Goal: Task Accomplishment & Management: Use online tool/utility

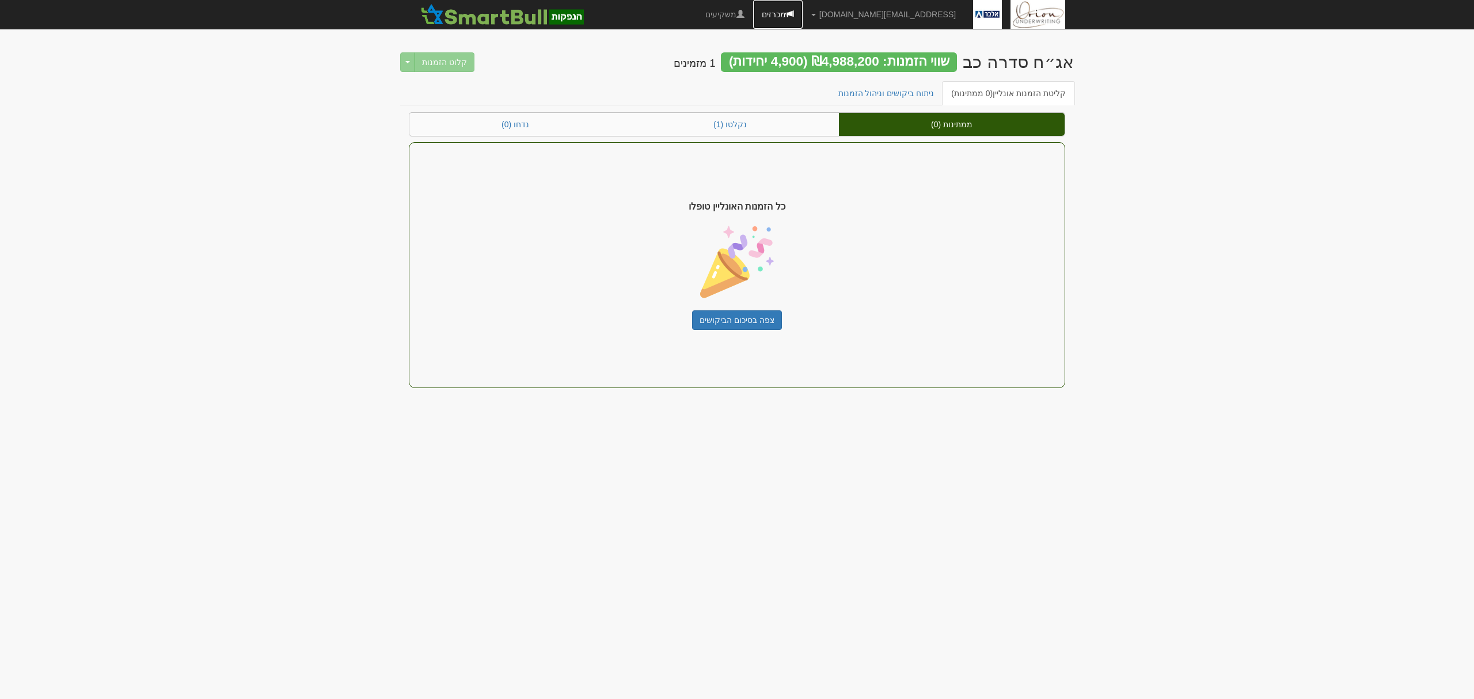
click at [802, 8] on link "מכרזים" at bounding box center [778, 14] width 50 height 29
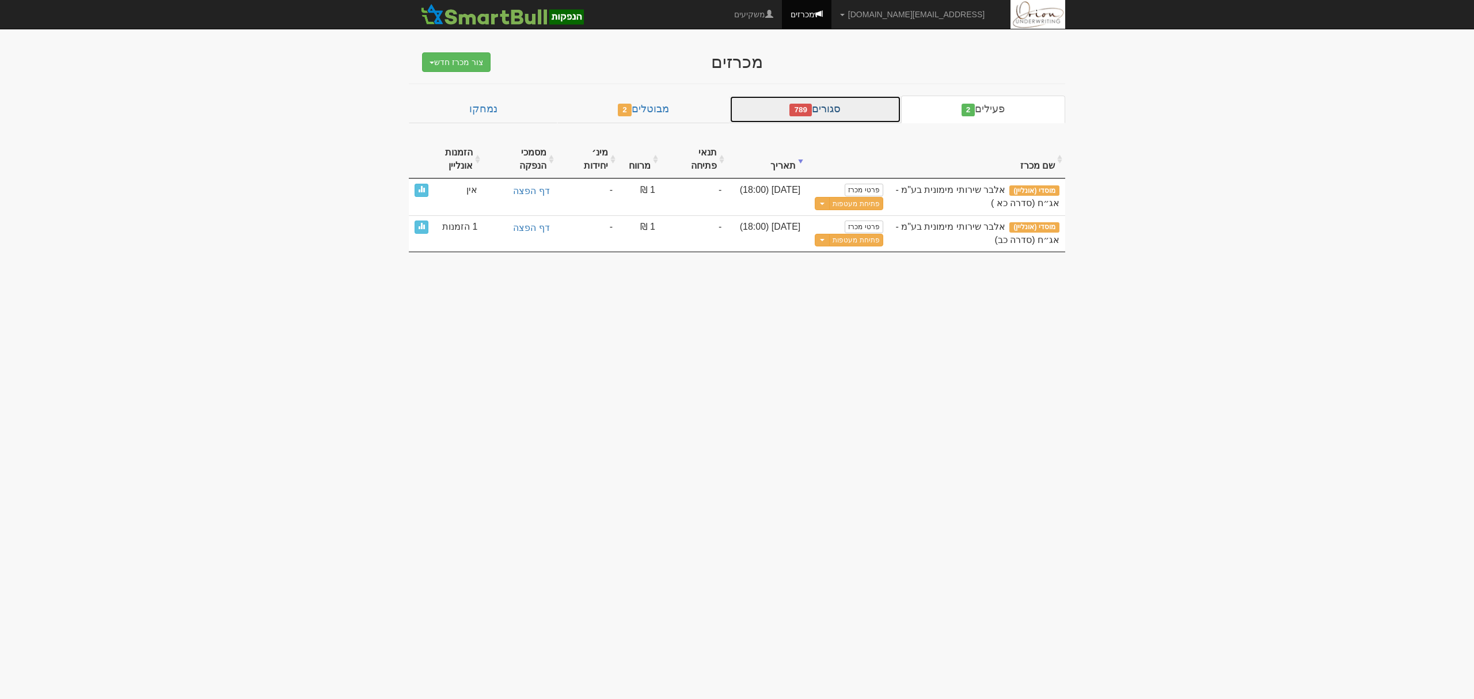
click at [812, 106] on span "789" at bounding box center [800, 110] width 22 height 13
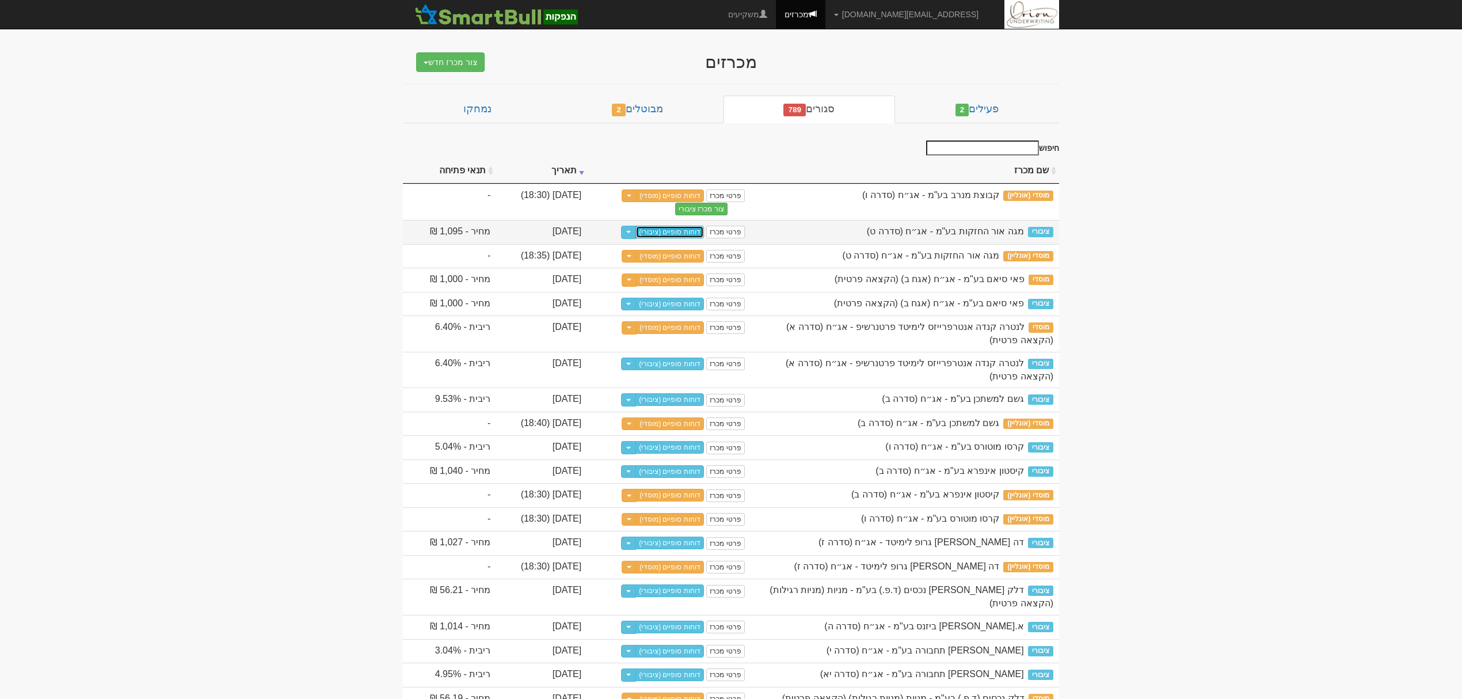
click at [704, 226] on link "דוחות סופיים (ציבורי)" at bounding box center [670, 232] width 69 height 13
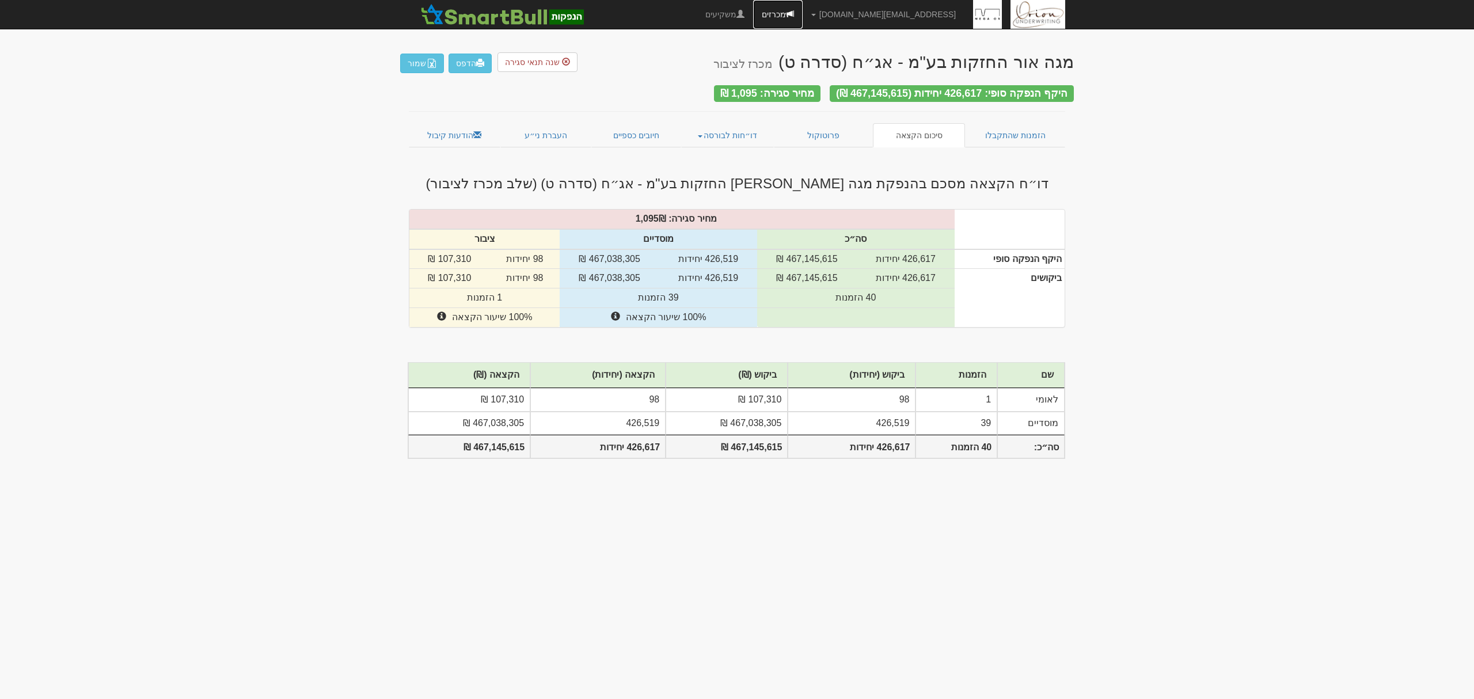
click at [802, 14] on link "מכרזים" at bounding box center [778, 14] width 50 height 29
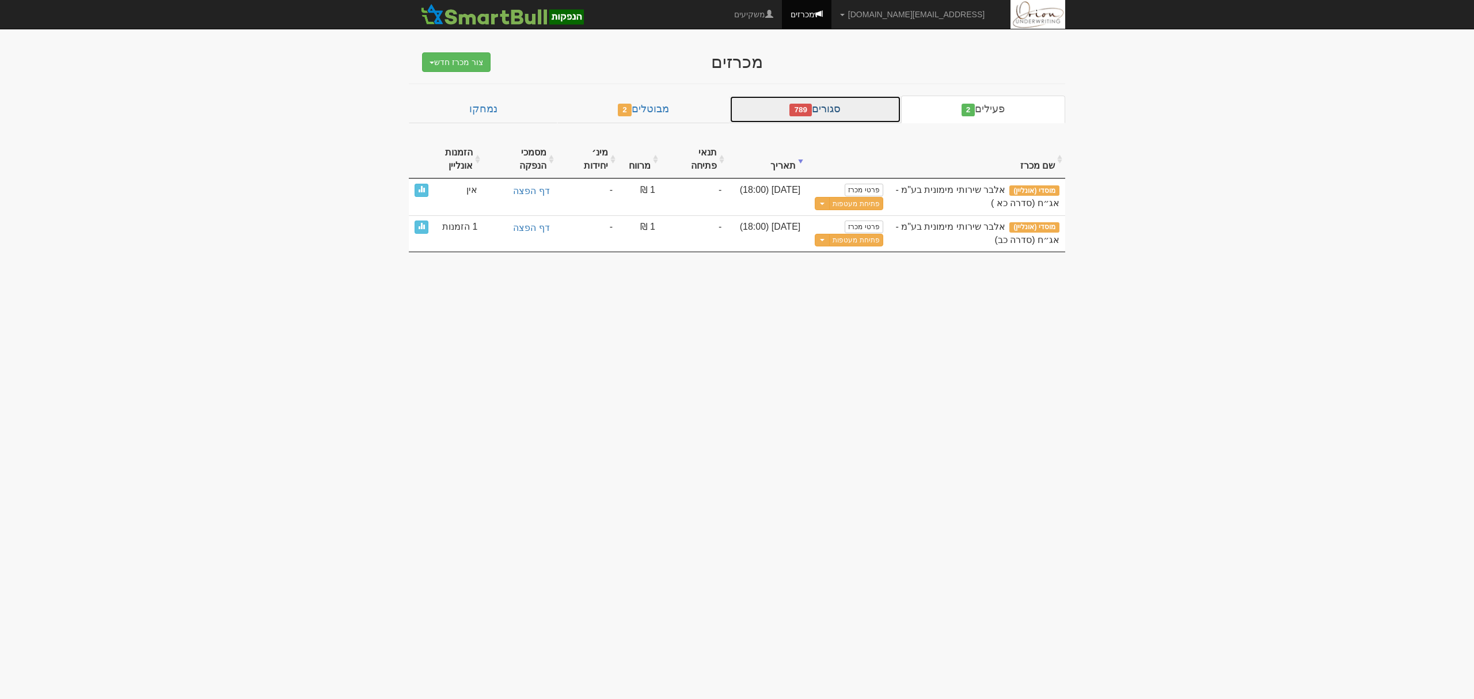
click at [827, 119] on link "סגורים 789" at bounding box center [815, 110] width 172 height 28
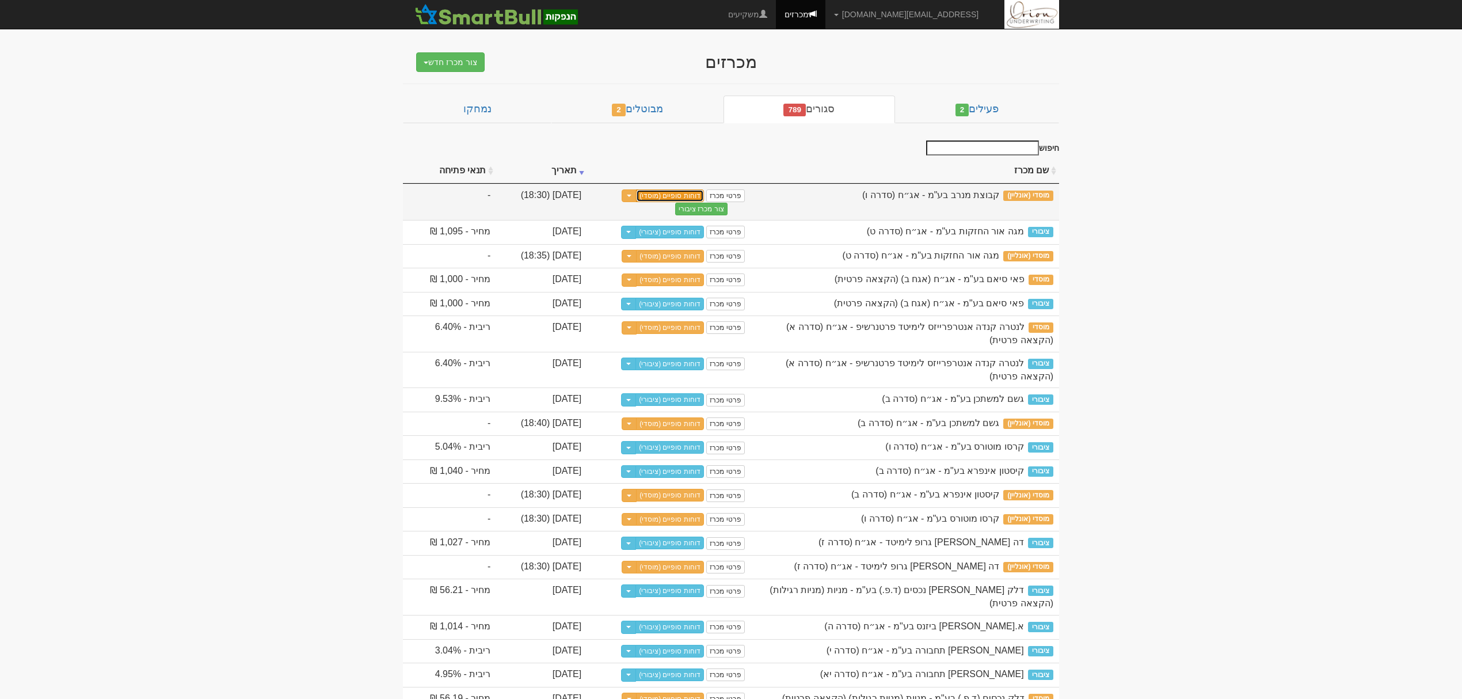
click at [704, 194] on link "דוחות סופיים (מוסדי)" at bounding box center [670, 195] width 68 height 13
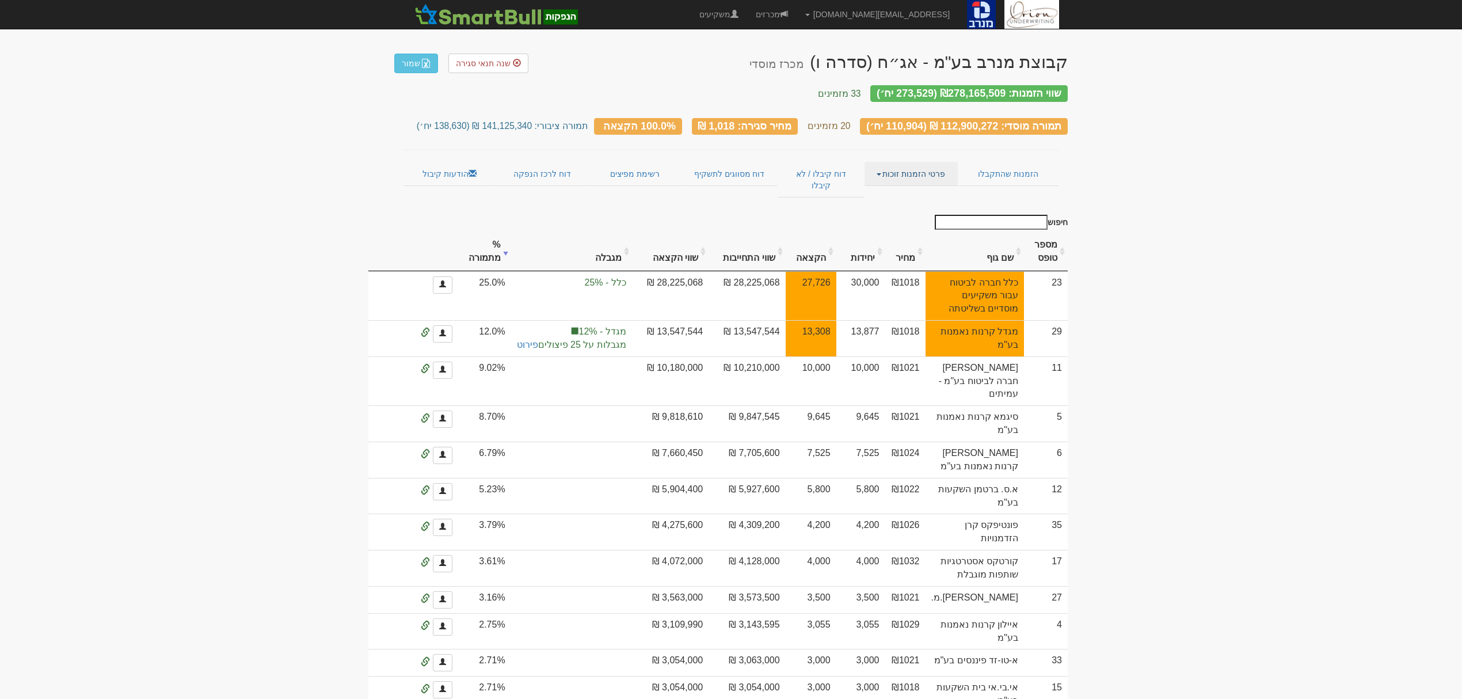
click at [883, 163] on link "פרטי הזמנות זוכות" at bounding box center [911, 174] width 93 height 24
click at [916, 189] on link "אנשי קשר וחשבונות" at bounding box center [911, 196] width 91 height 15
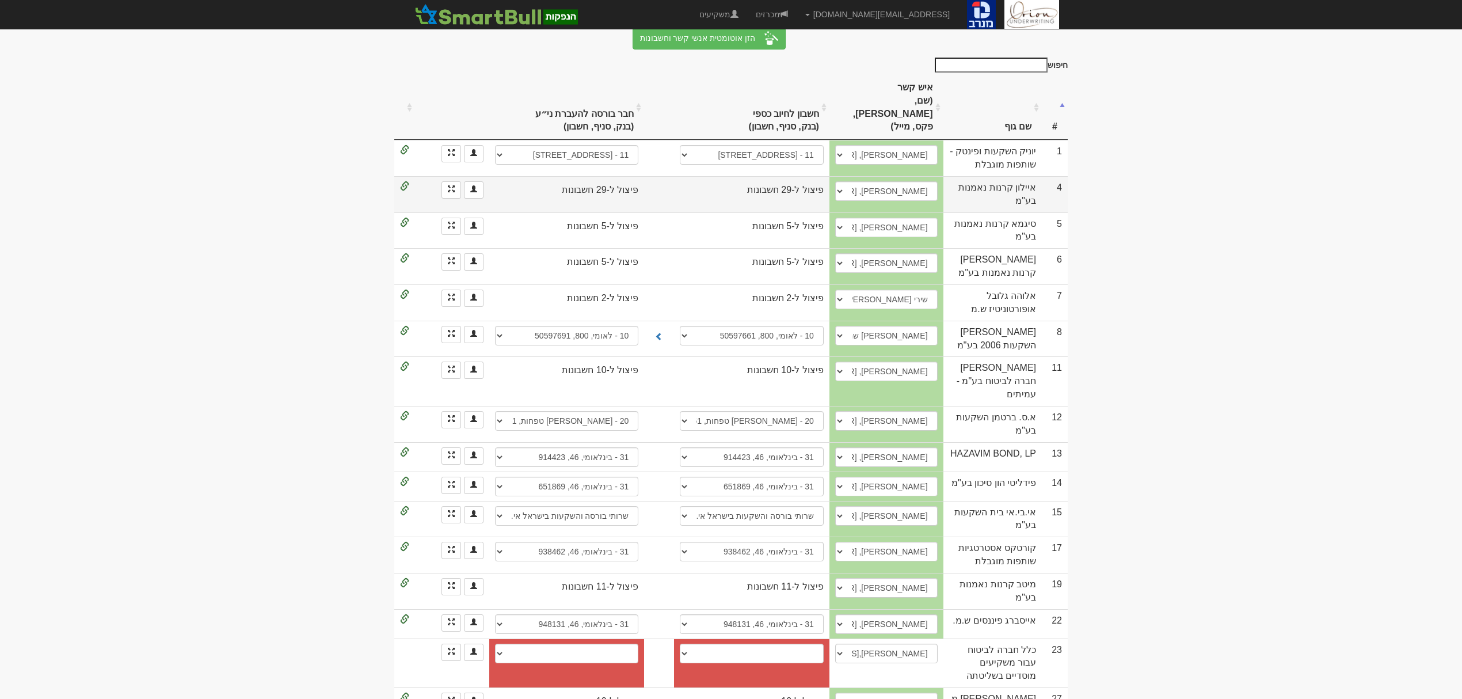
scroll to position [305, 0]
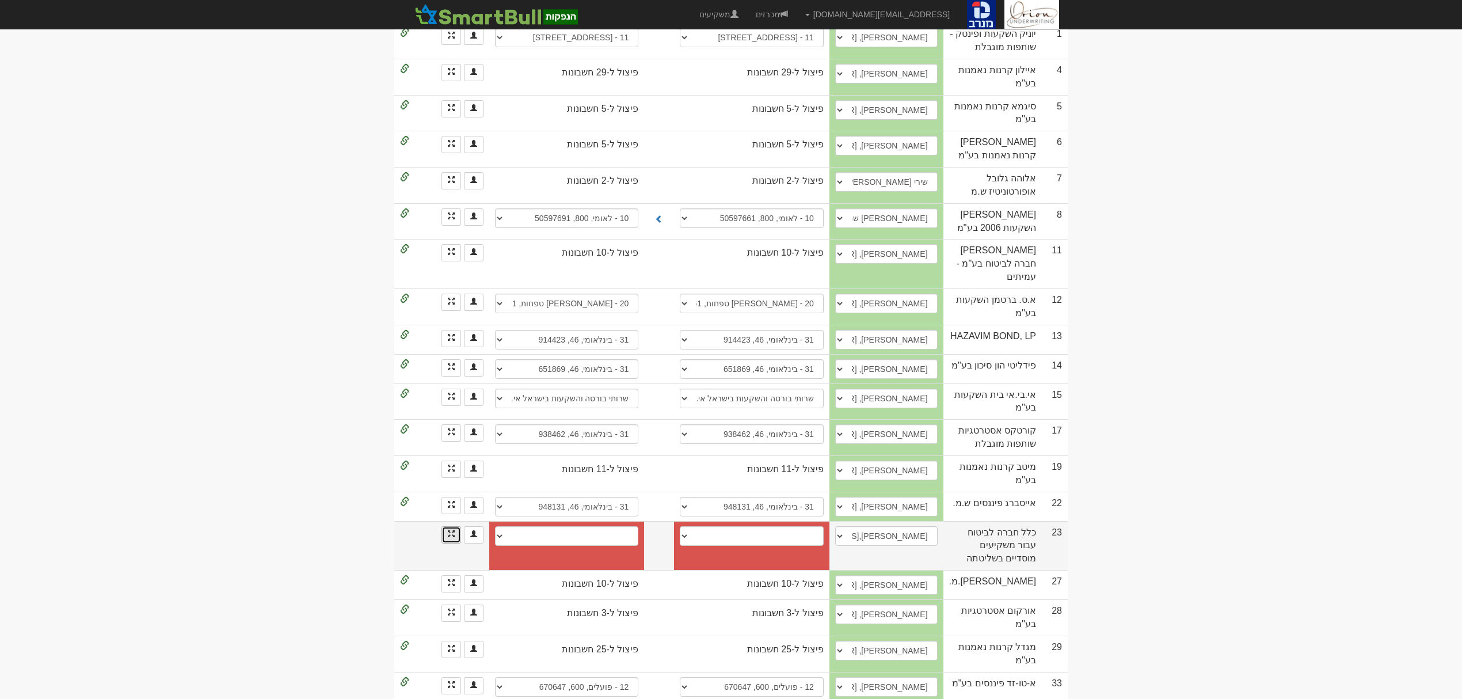
click at [449, 530] on span at bounding box center [451, 533] width 7 height 7
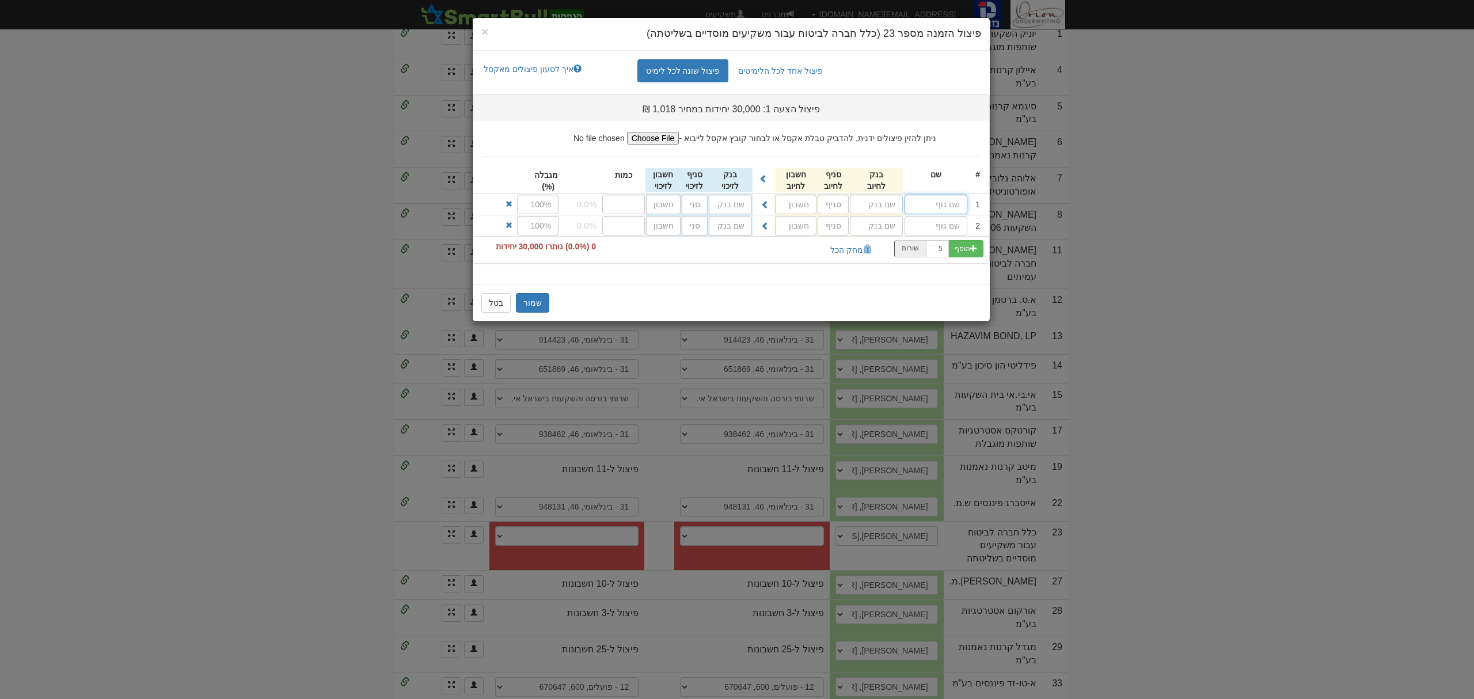
click at [926, 208] on input "text" at bounding box center [935, 205] width 63 height 20
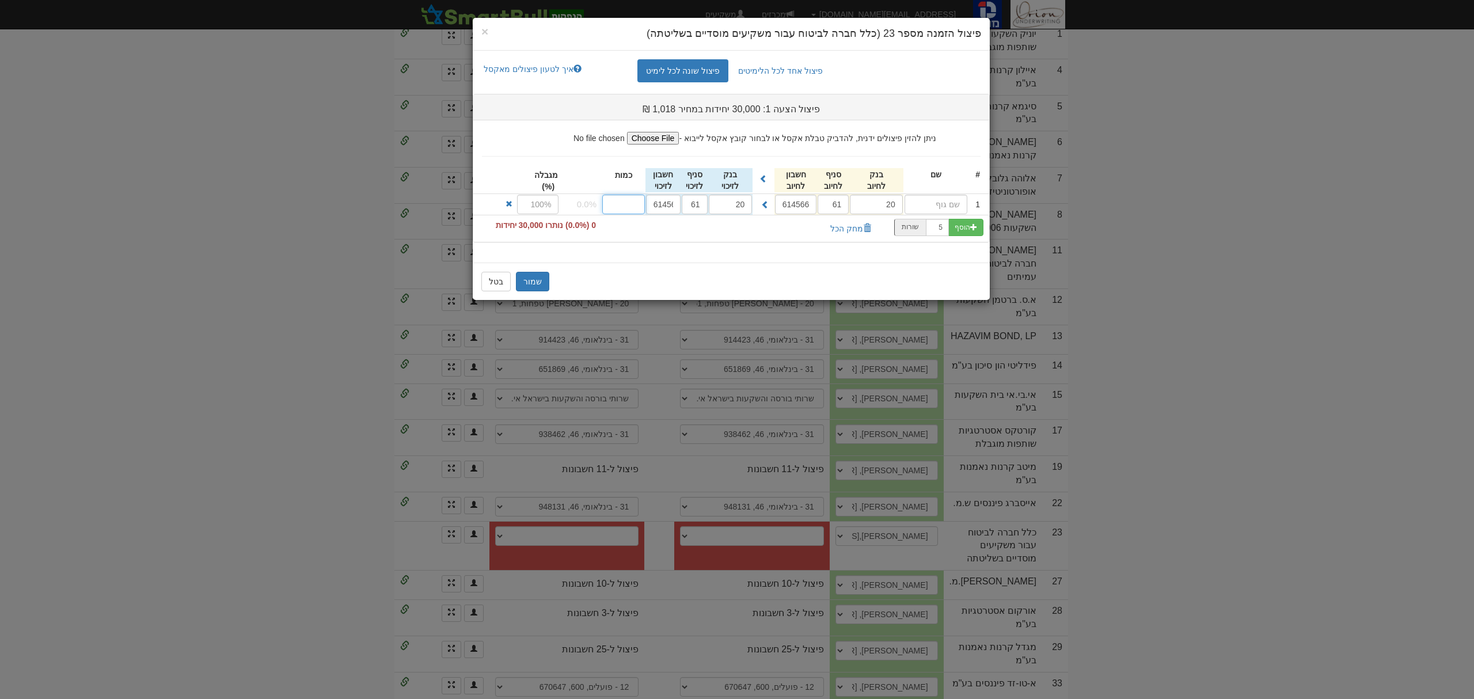
click at [618, 201] on input "number" at bounding box center [623, 205] width 43 height 20
type input "30000"
click at [532, 279] on button "שמור" at bounding box center [532, 282] width 33 height 20
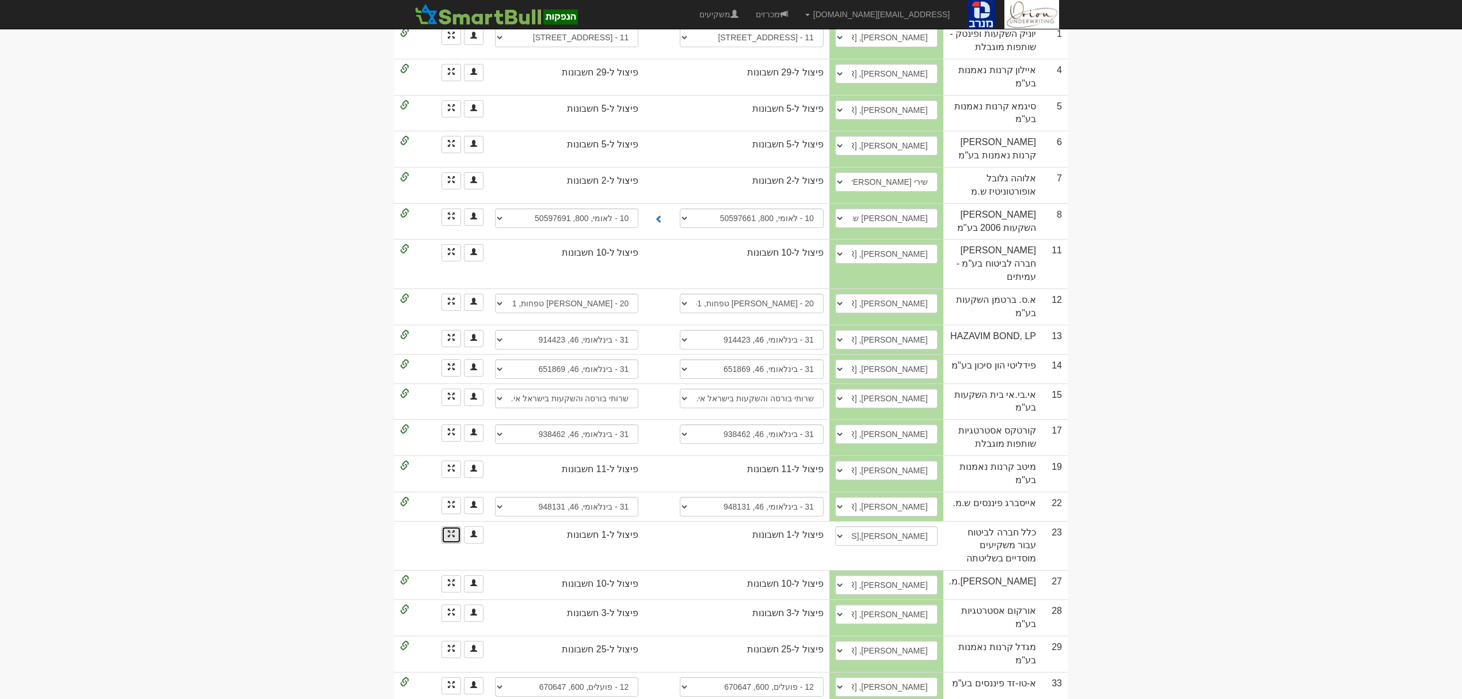
scroll to position [0, 0]
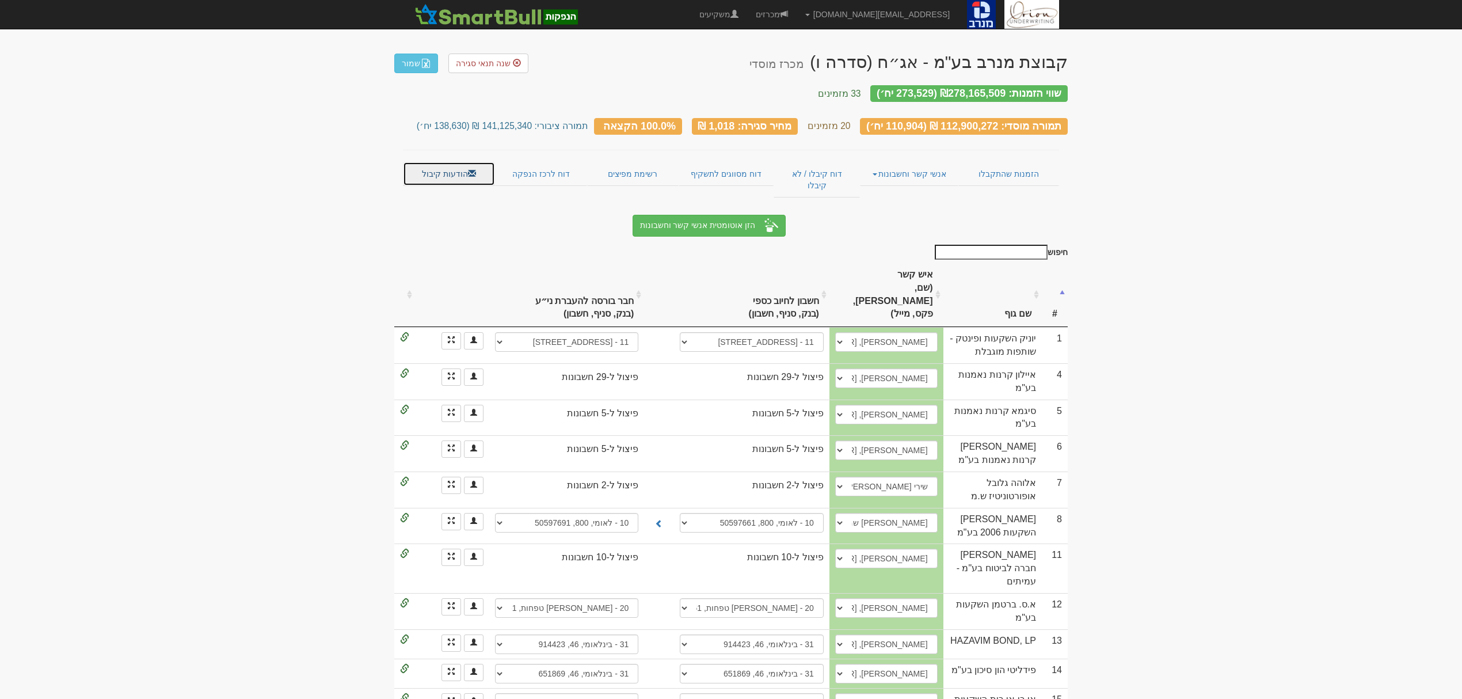
click at [468, 169] on span at bounding box center [472, 173] width 8 height 8
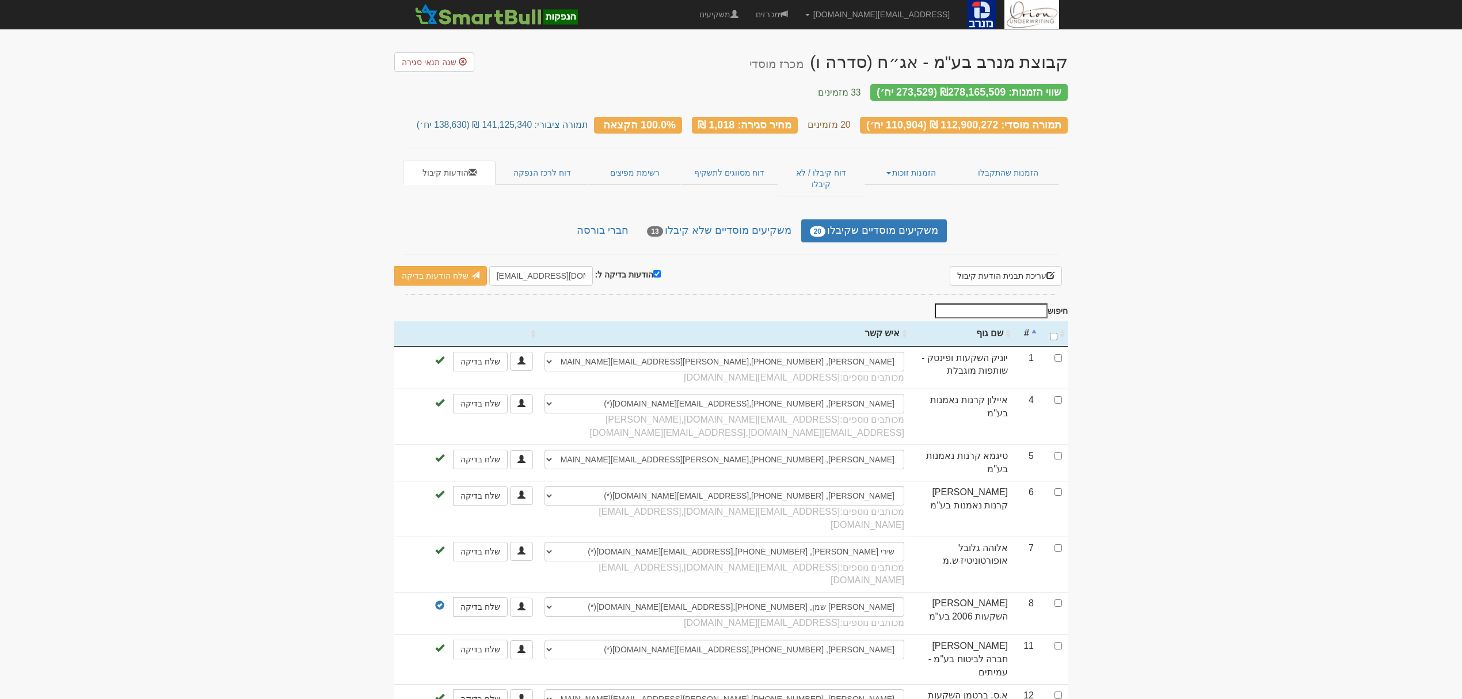
click at [1141, 81] on body "[EMAIL_ADDRESS][DOMAIN_NAME] הגדרות חשבונות הנפקה תבניות הודעות קיבול" at bounding box center [731, 625] width 1462 height 1251
drag, startPoint x: 622, startPoint y: 217, endPoint x: 618, endPoint y: 212, distance: 6.6
click at [622, 219] on link "חברי בורסה" at bounding box center [602, 230] width 69 height 23
click at [618, 219] on link "חברי בורסה" at bounding box center [602, 230] width 69 height 23
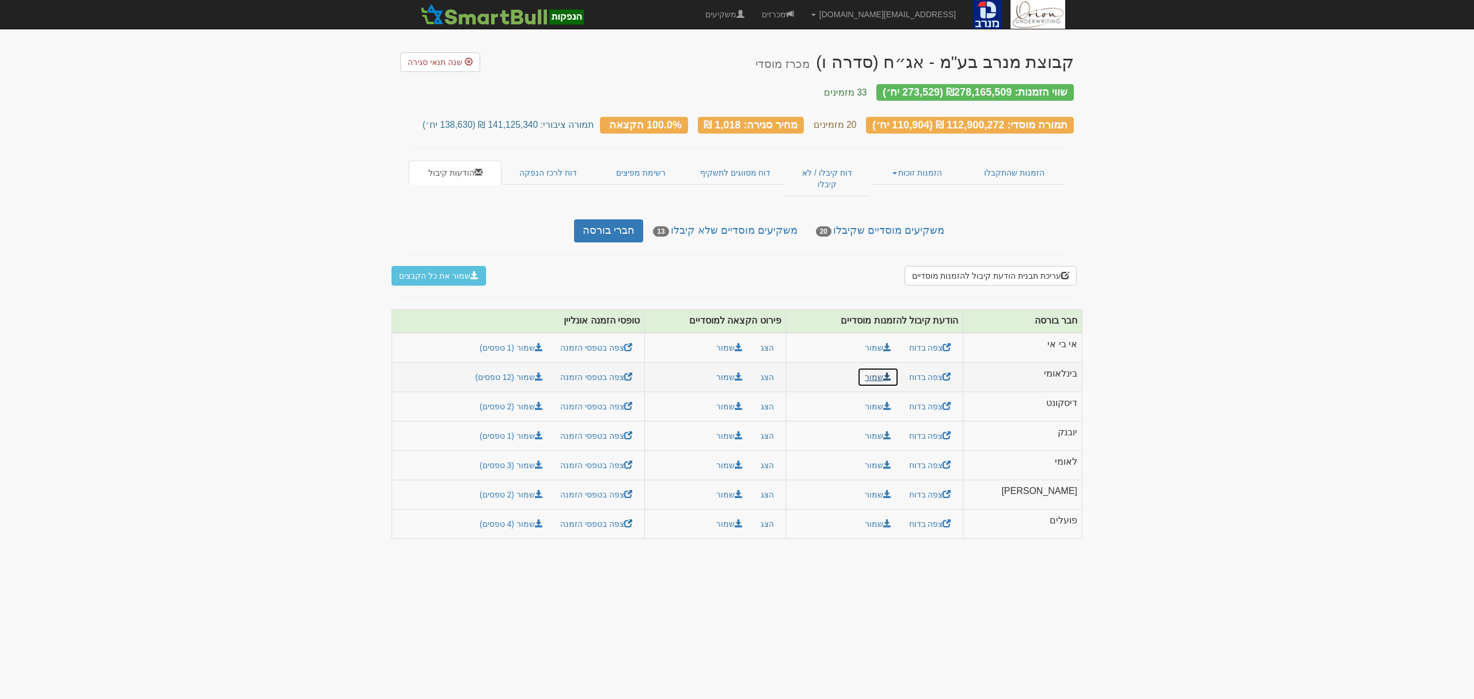
click at [899, 367] on link "שמור" at bounding box center [877, 377] width 41 height 20
click at [750, 367] on button "שמור" at bounding box center [729, 377] width 41 height 20
click at [538, 367] on link "שמור (12 טפסים)" at bounding box center [508, 377] width 83 height 20
click at [899, 426] on link "שמור" at bounding box center [877, 436] width 41 height 20
click at [745, 426] on button "שמור" at bounding box center [729, 436] width 41 height 20
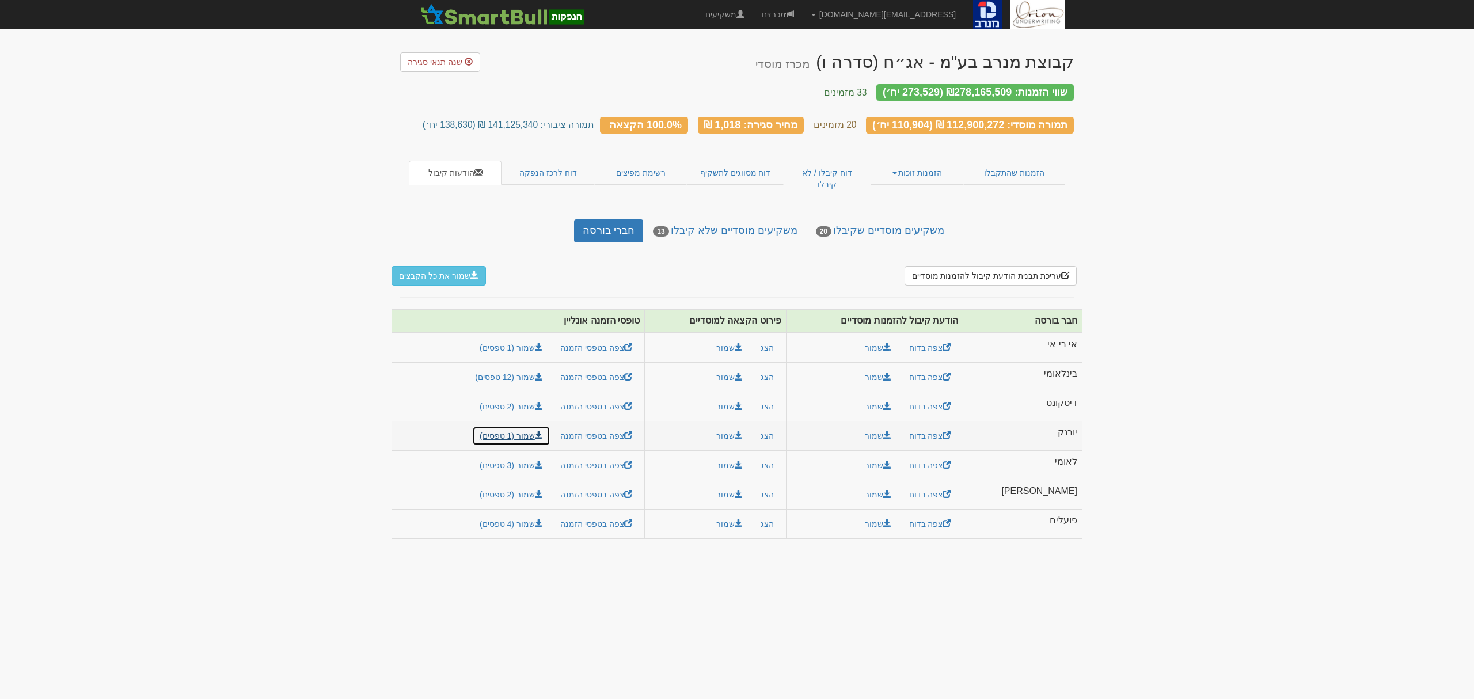
click at [530, 426] on link "שמור (1 טפסים)" at bounding box center [511, 436] width 78 height 20
click at [891, 490] on span at bounding box center [887, 494] width 8 height 8
click at [749, 485] on button "שמור" at bounding box center [729, 495] width 41 height 20
click at [550, 485] on link "שמור (2 טפסים)" at bounding box center [511, 495] width 78 height 20
click at [899, 514] on link "שמור" at bounding box center [877, 524] width 41 height 20
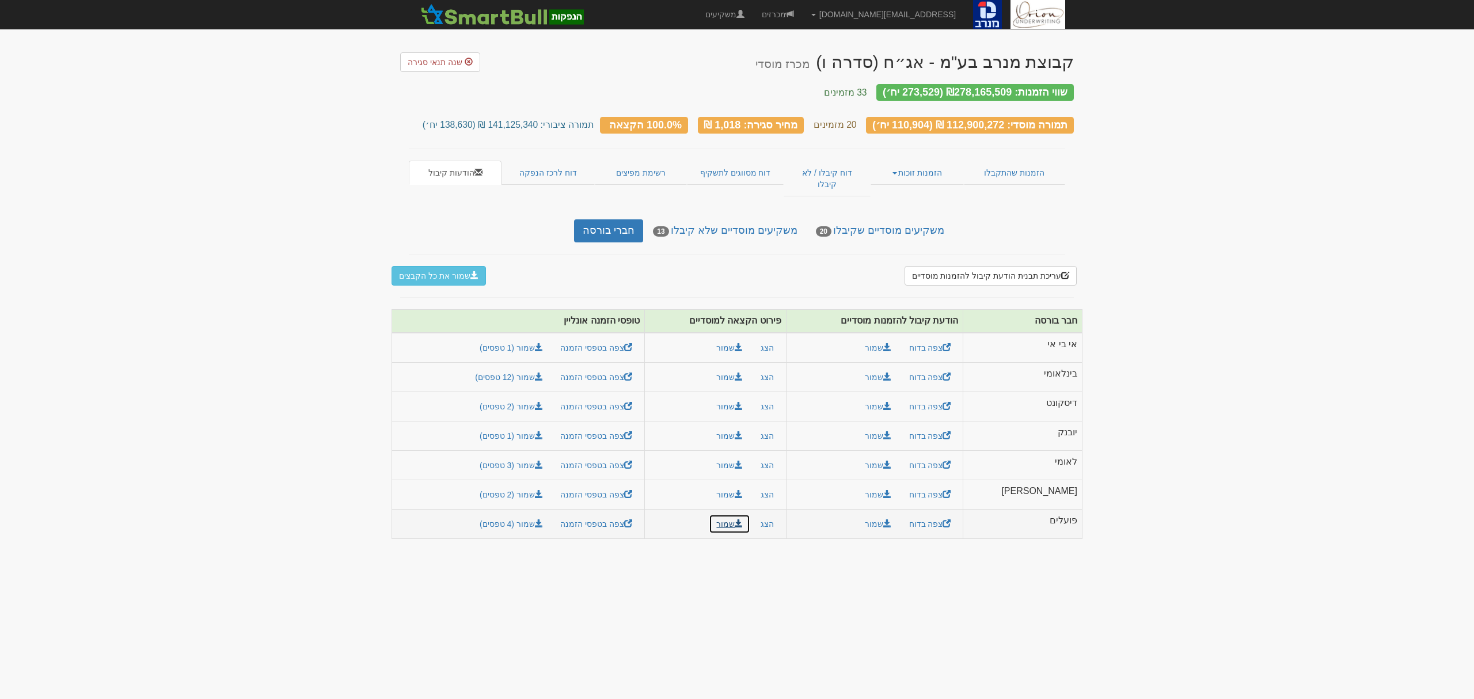
click at [750, 514] on button "שמור" at bounding box center [729, 524] width 41 height 20
click at [550, 514] on link "שמור (4 טפסים)" at bounding box center [511, 524] width 78 height 20
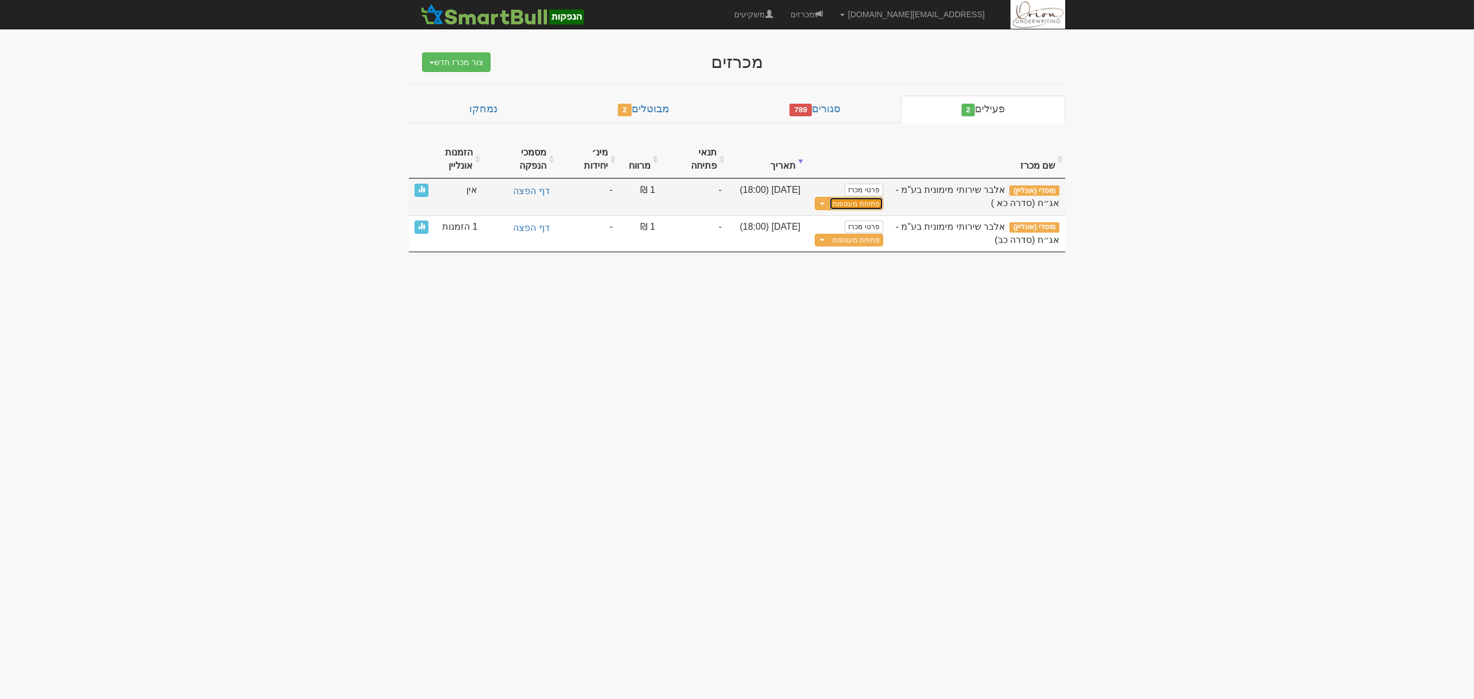
click at [860, 206] on button "פתיחת מעטפות" at bounding box center [856, 203] width 54 height 13
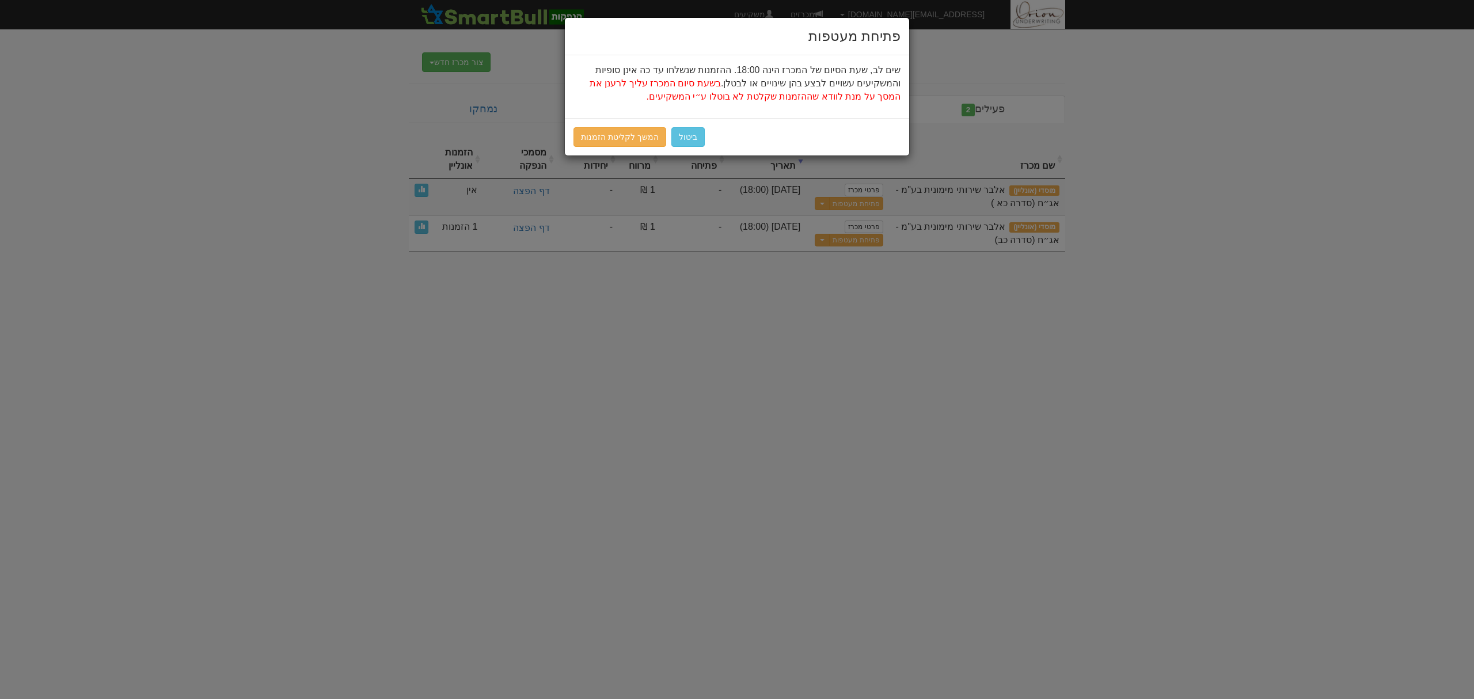
click at [611, 125] on div "ביטול המשך לקליטת הזמנות" at bounding box center [737, 136] width 344 height 37
click at [618, 143] on link "המשך לקליטת הזמנות" at bounding box center [619, 137] width 93 height 20
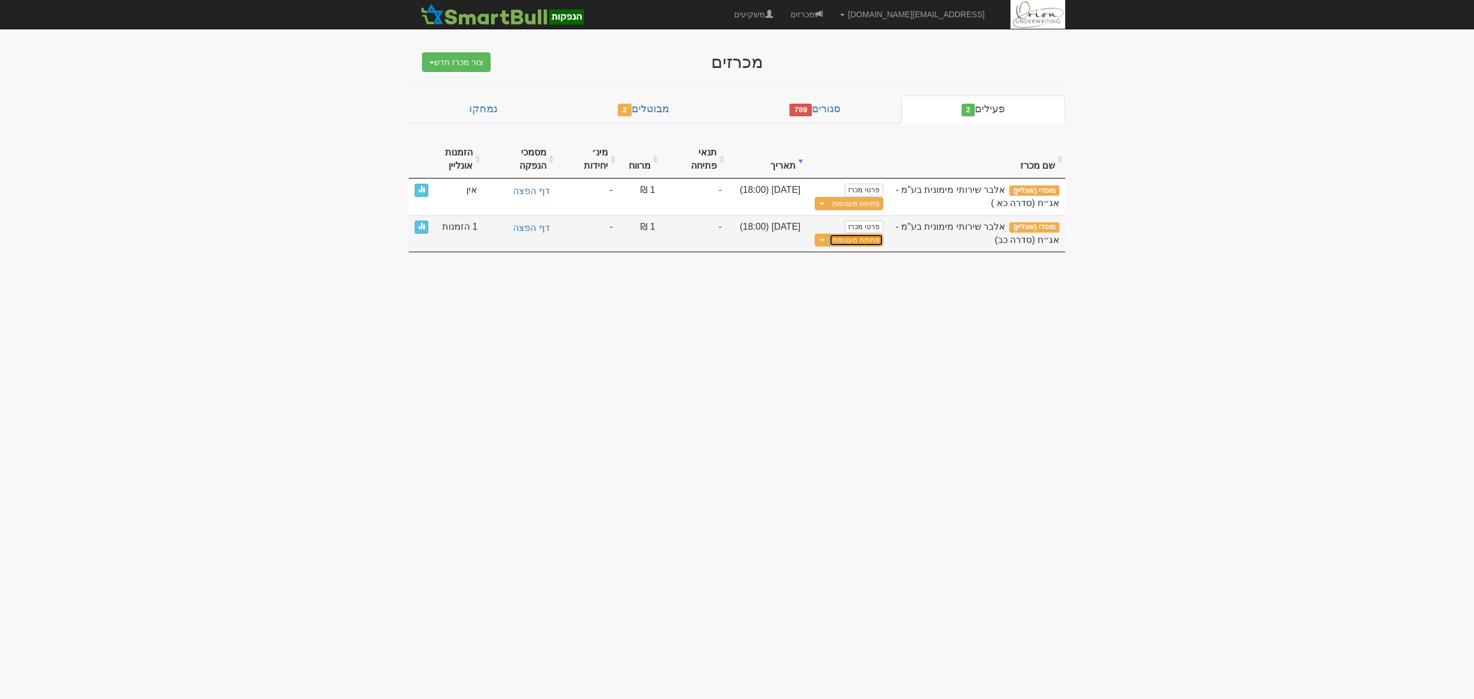
drag, startPoint x: 899, startPoint y: 246, endPoint x: 851, endPoint y: 246, distance: 47.8
click at [850, 246] on button "פתיחת מעטפות" at bounding box center [856, 240] width 54 height 13
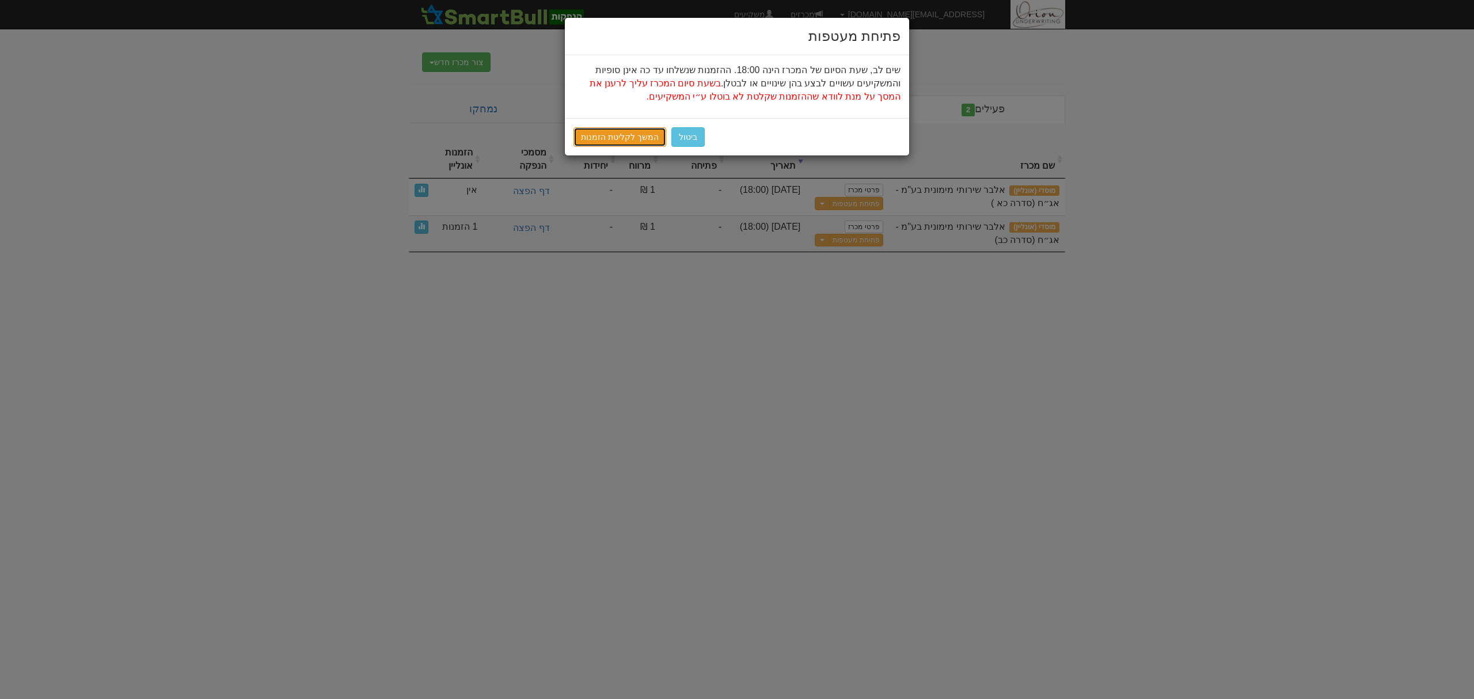
click at [611, 132] on link "המשך לקליטת הזמנות" at bounding box center [619, 137] width 93 height 20
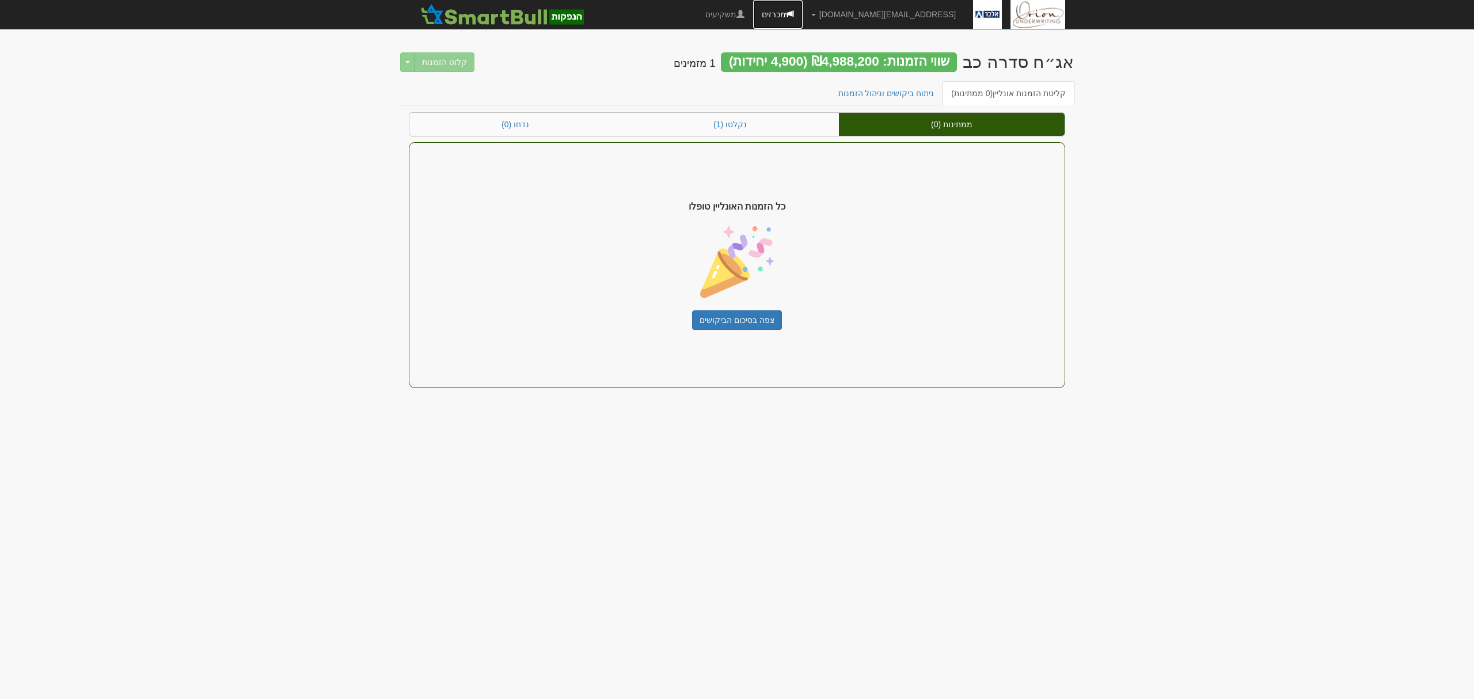
click at [802, 10] on link "מכרזים" at bounding box center [778, 14] width 50 height 29
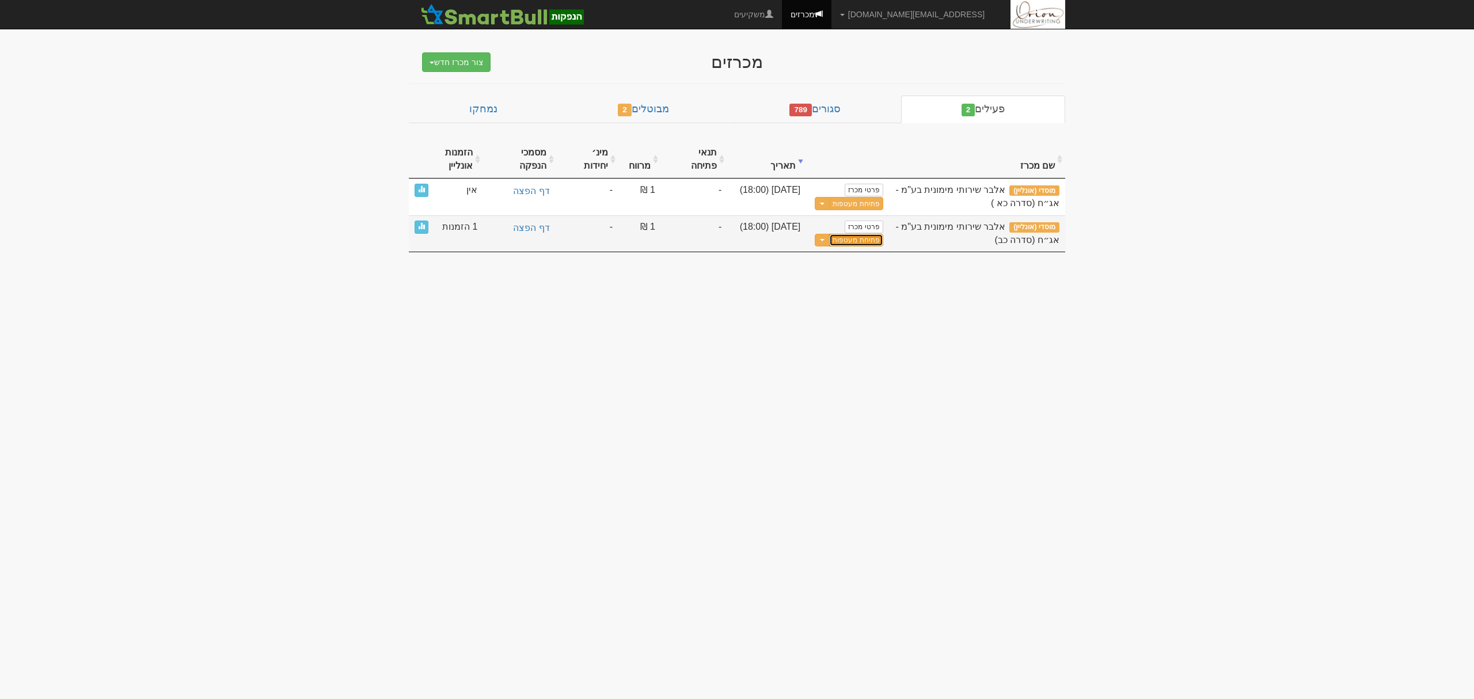
click at [850, 246] on button "פתיחת מעטפות" at bounding box center [856, 240] width 54 height 13
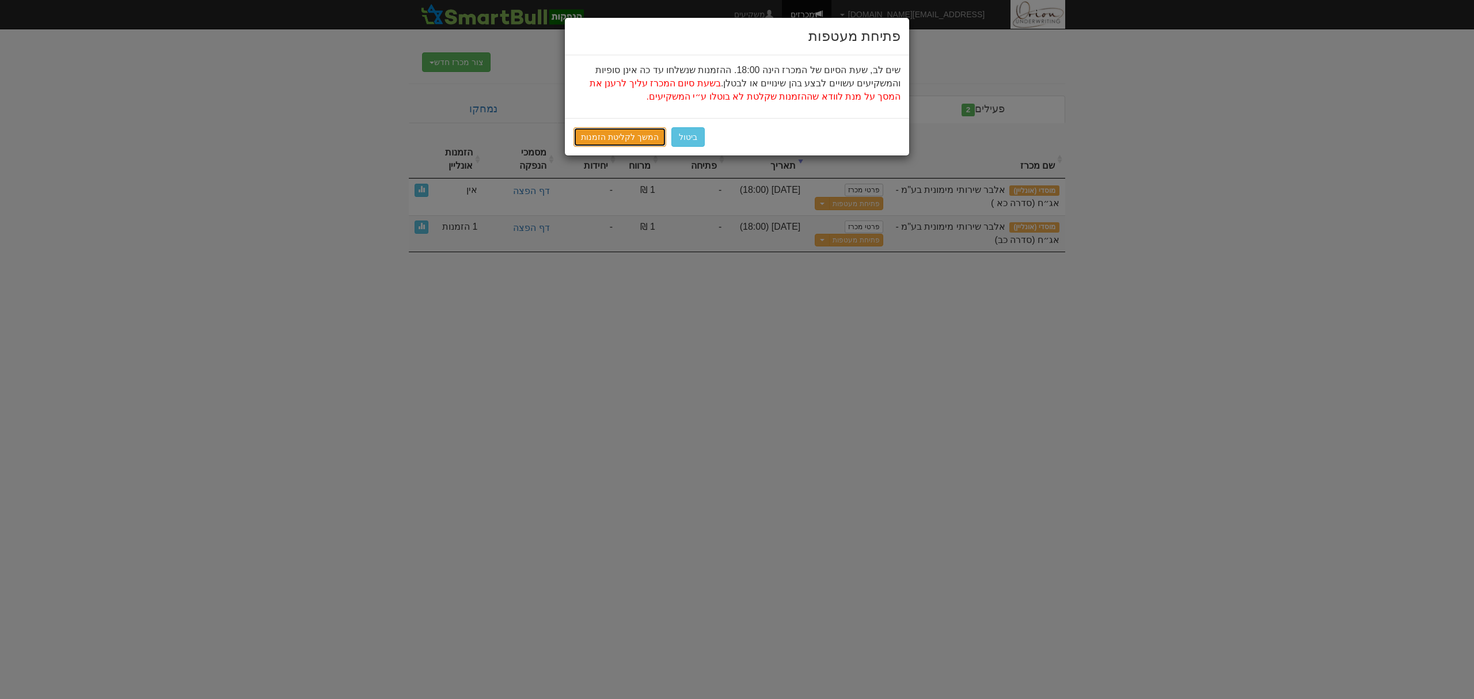
click at [615, 143] on link "המשך לקליטת הזמנות" at bounding box center [619, 137] width 93 height 20
